Goal: Share content

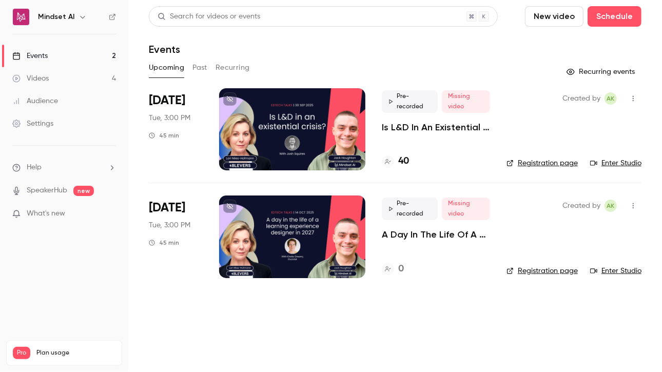
click at [385, 129] on p "Is L&D In An Existential Crisis? | EdTech Talks EP1" at bounding box center [436, 127] width 108 height 12
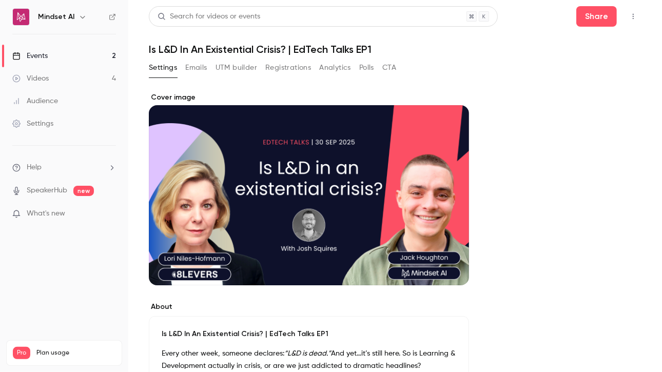
click at [274, 72] on button "Registrations" at bounding box center [288, 68] width 46 height 16
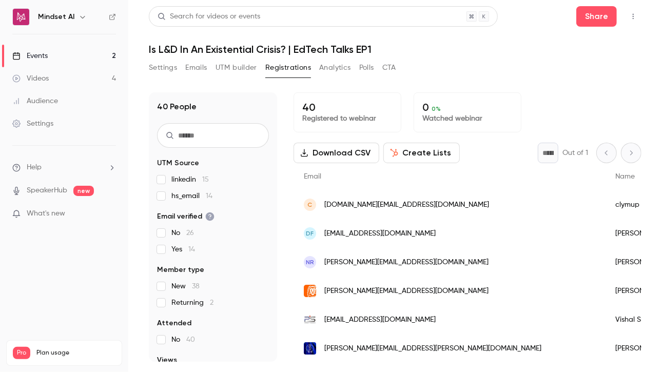
click at [634, 12] on button "button" at bounding box center [633, 16] width 16 height 16
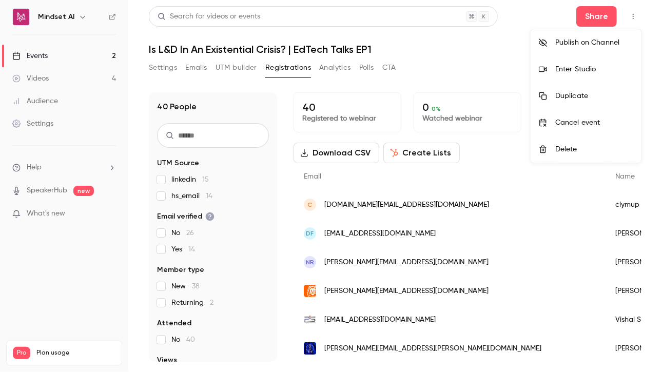
click at [582, 14] on div at bounding box center [331, 186] width 662 height 372
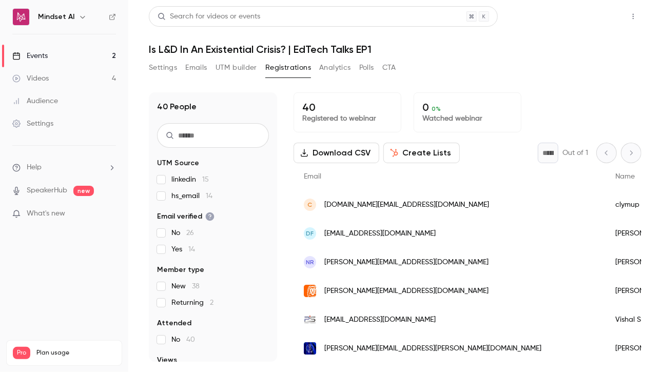
click at [598, 13] on button "Share" at bounding box center [596, 16] width 41 height 21
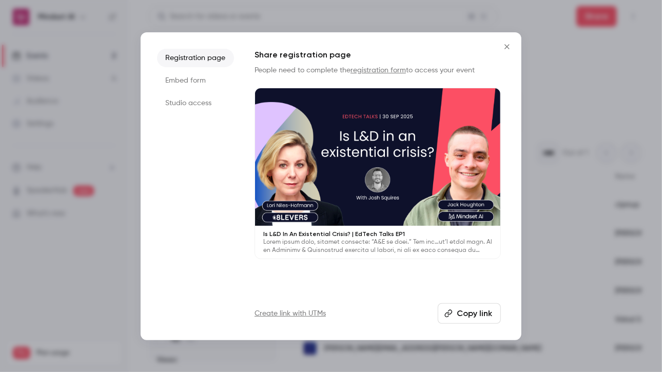
click at [482, 306] on button "Copy link" at bounding box center [469, 313] width 63 height 21
